Goal: Task Accomplishment & Management: Manage account settings

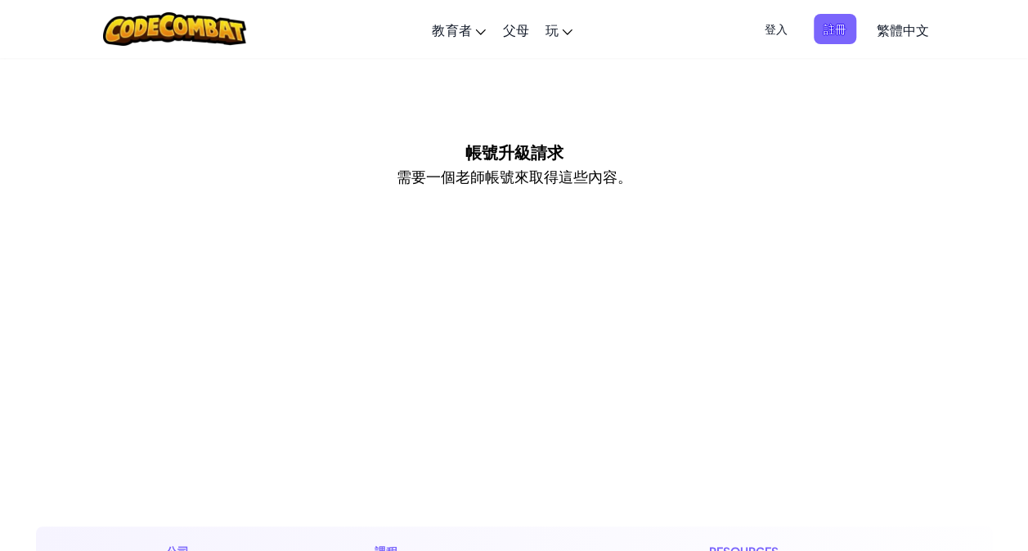
click at [778, 29] on span "登入" at bounding box center [776, 29] width 43 height 30
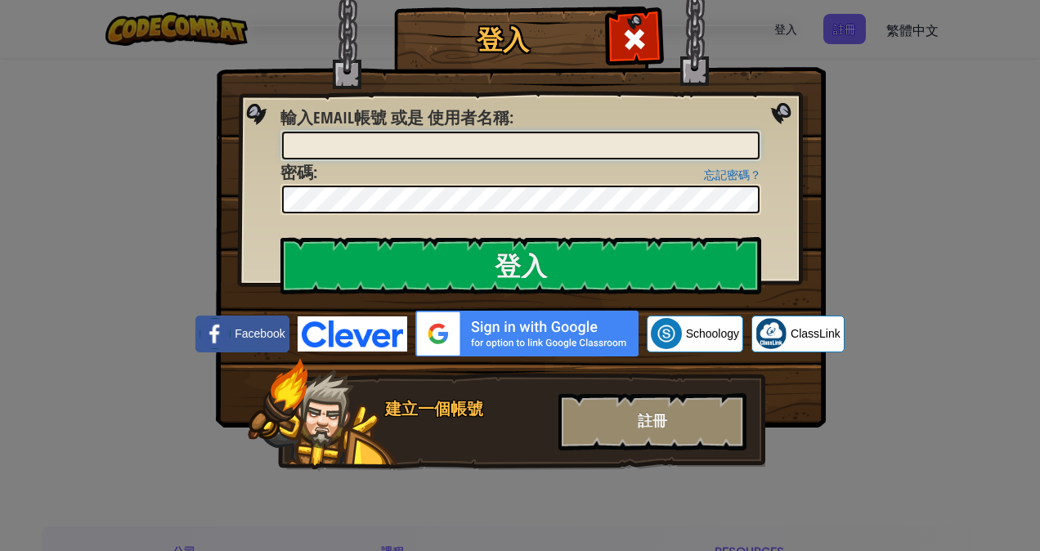
paste input "[EMAIL_ADDRESS][DOMAIN_NAME]"
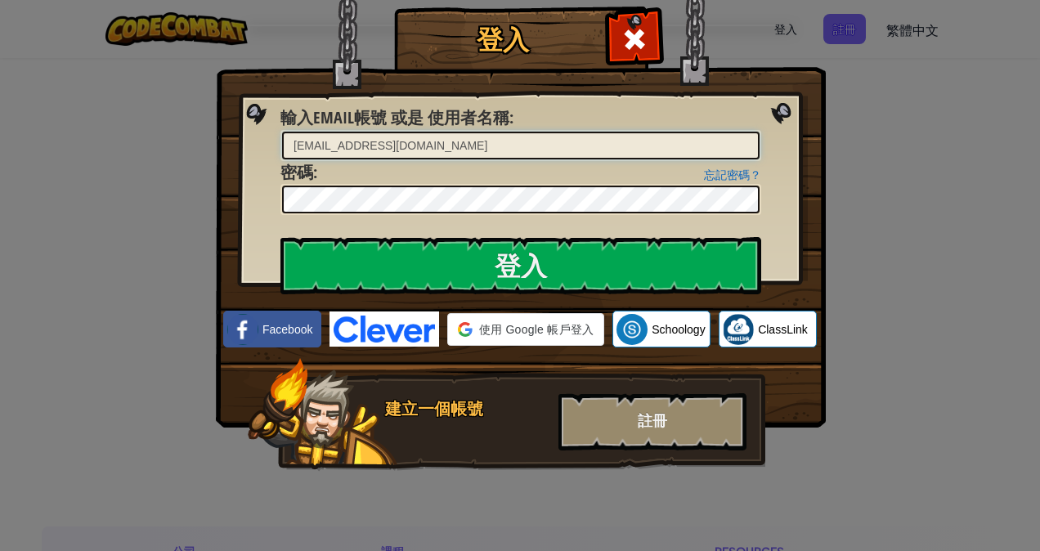
type input "[EMAIL_ADDRESS][DOMAIN_NAME]"
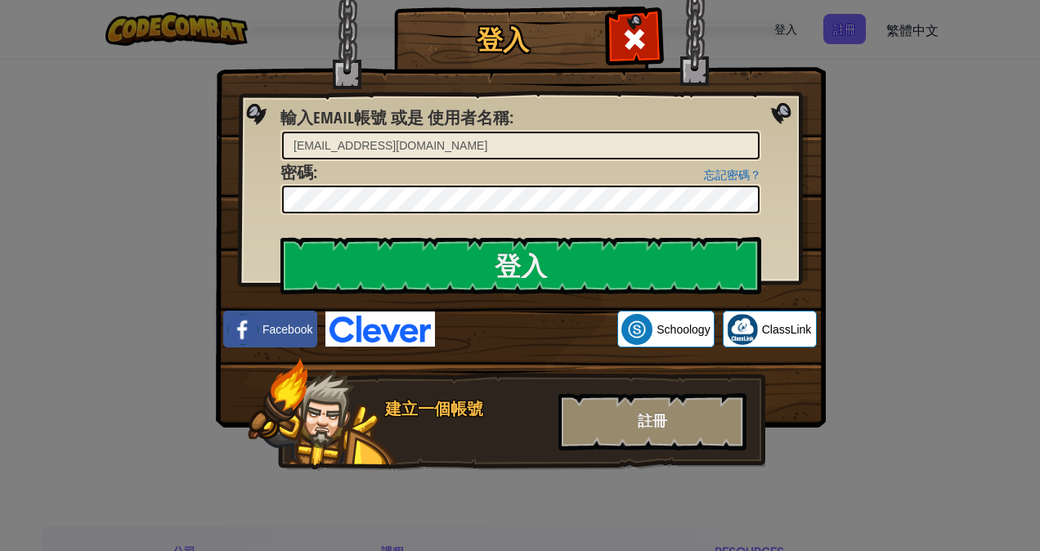
click at [867, 222] on div "登入 未知錯誤。 輸入Email帳號 或是 使用者名稱 : [EMAIL_ADDRESS][DOMAIN_NAME] 忘記密碼？ 密碼 : 登入 登入中 Fa…" at bounding box center [520, 275] width 1040 height 551
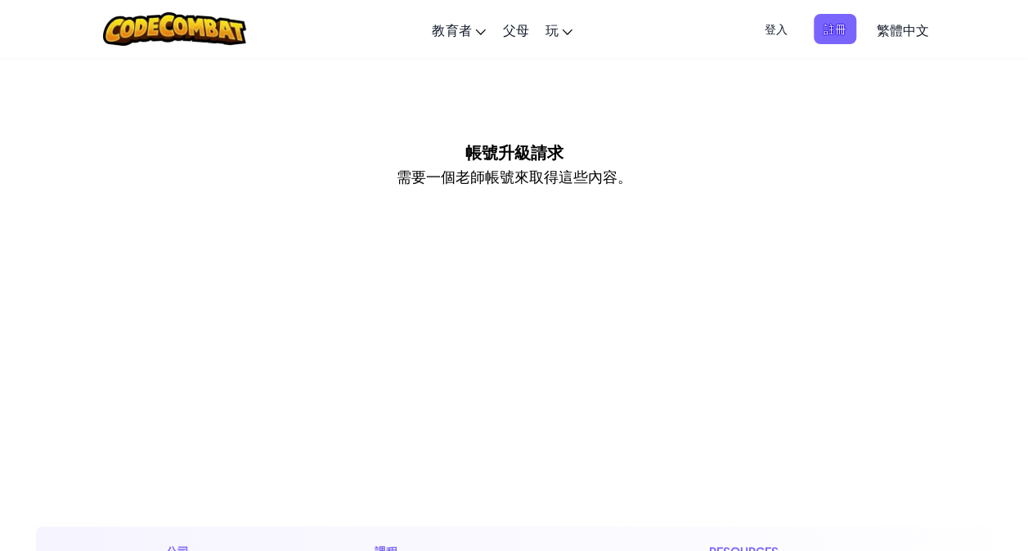
click at [766, 34] on span "登入" at bounding box center [776, 29] width 43 height 30
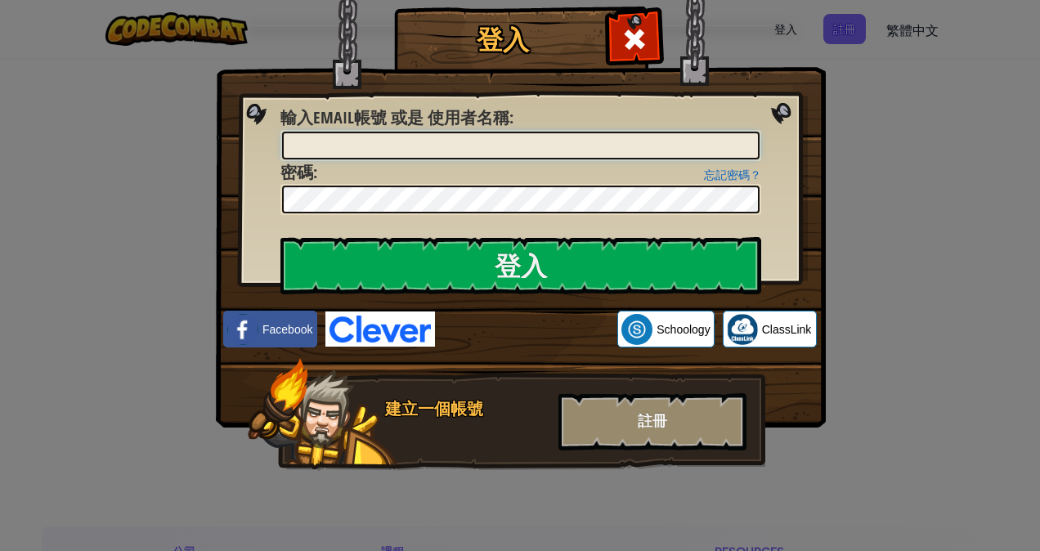
paste input "[EMAIL_ADDRESS][DOMAIN_NAME]"
type input "[EMAIL_ADDRESS][DOMAIN_NAME]"
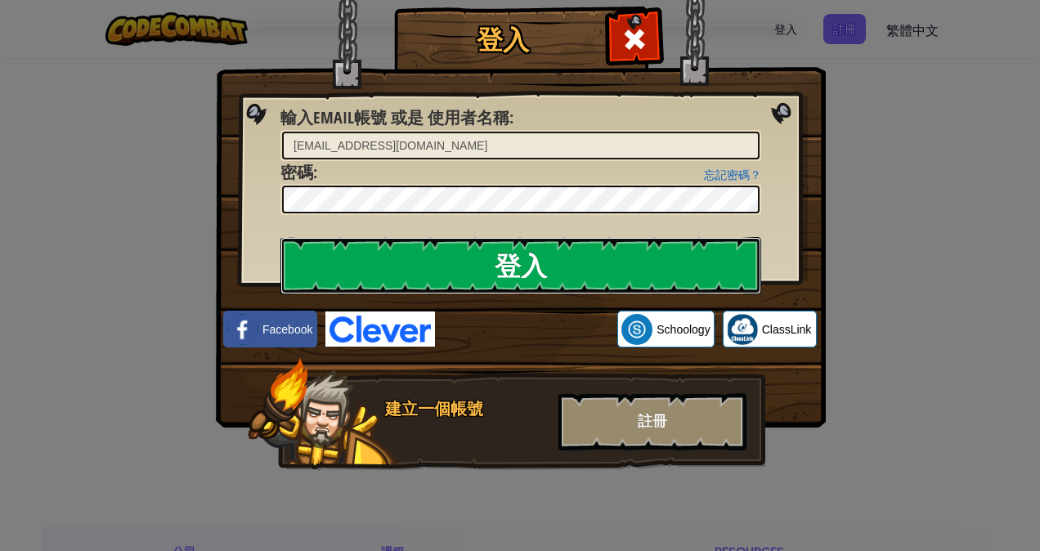
click at [435, 264] on input "登入" at bounding box center [521, 265] width 481 height 57
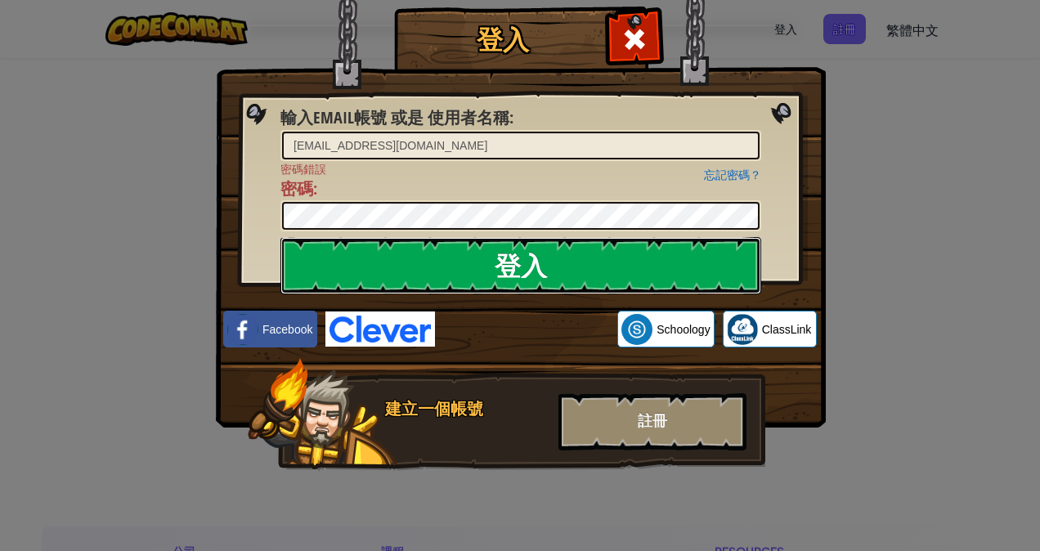
click at [446, 273] on input "登入" at bounding box center [521, 265] width 481 height 57
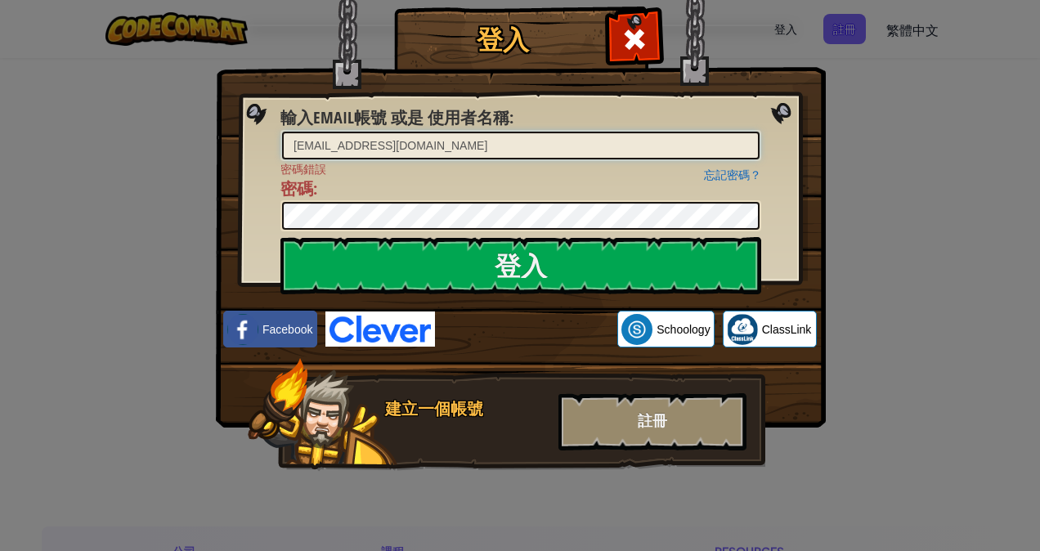
drag, startPoint x: 476, startPoint y: 146, endPoint x: 171, endPoint y: 155, distance: 305.2
click at [171, 155] on div "登入 輸入Email帳號 或是 使用者名稱 : [EMAIL_ADDRESS][DOMAIN_NAME] 忘記密碼？ 密碼錯誤 密碼 : 登入 登入中 Fac…" at bounding box center [520, 275] width 1040 height 551
